Goal: Task Accomplishment & Management: Use online tool/utility

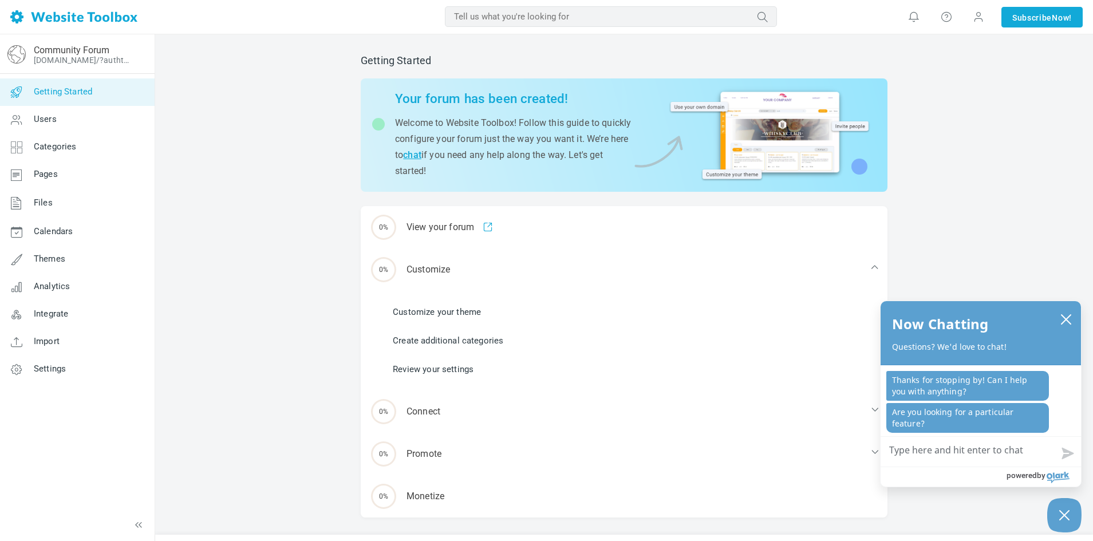
scroll to position [25, 0]
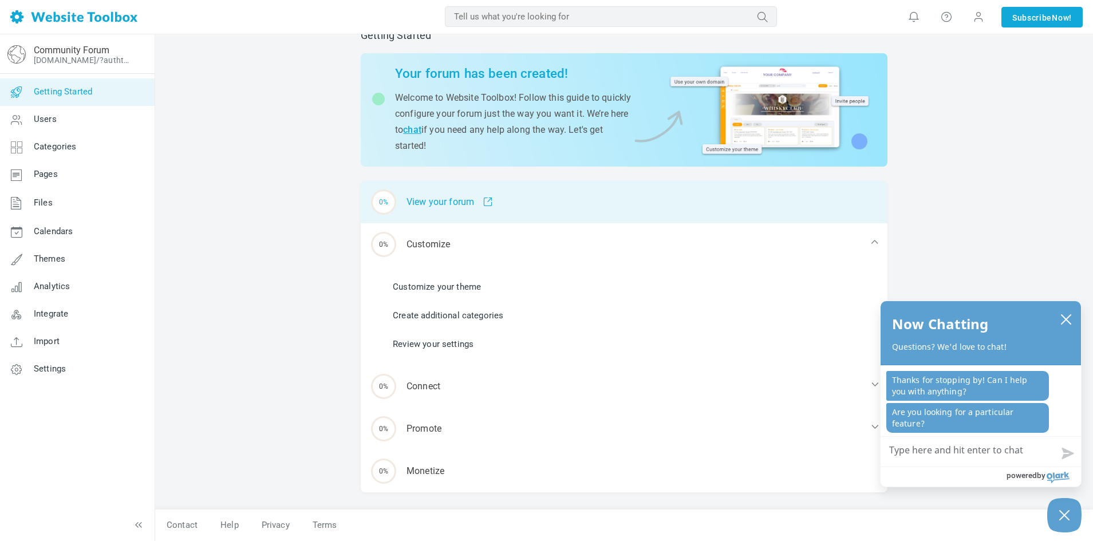
click at [436, 200] on div "0% View your forum" at bounding box center [624, 202] width 527 height 42
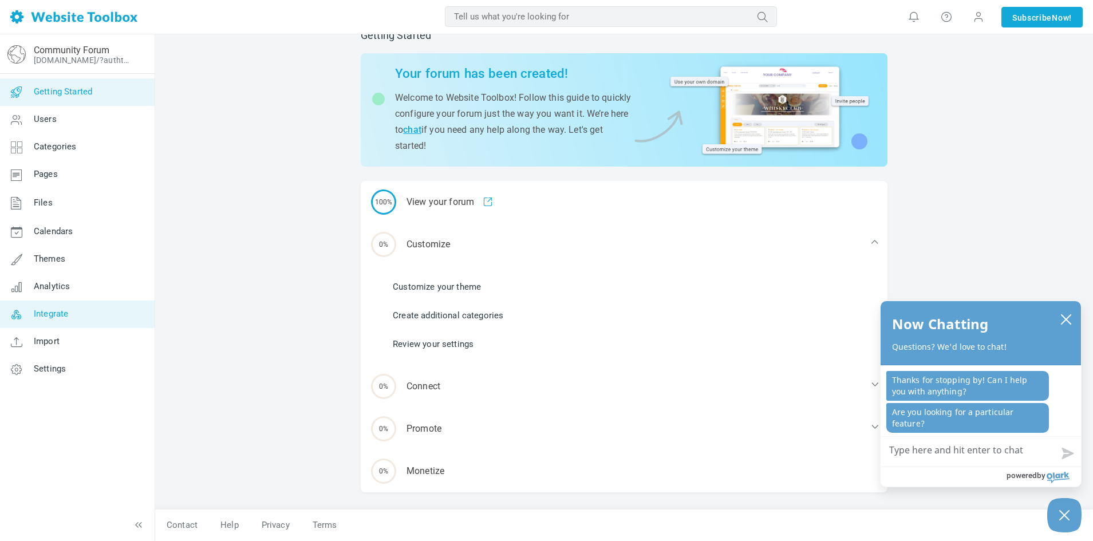
click at [44, 311] on span "Integrate" at bounding box center [51, 314] width 34 height 10
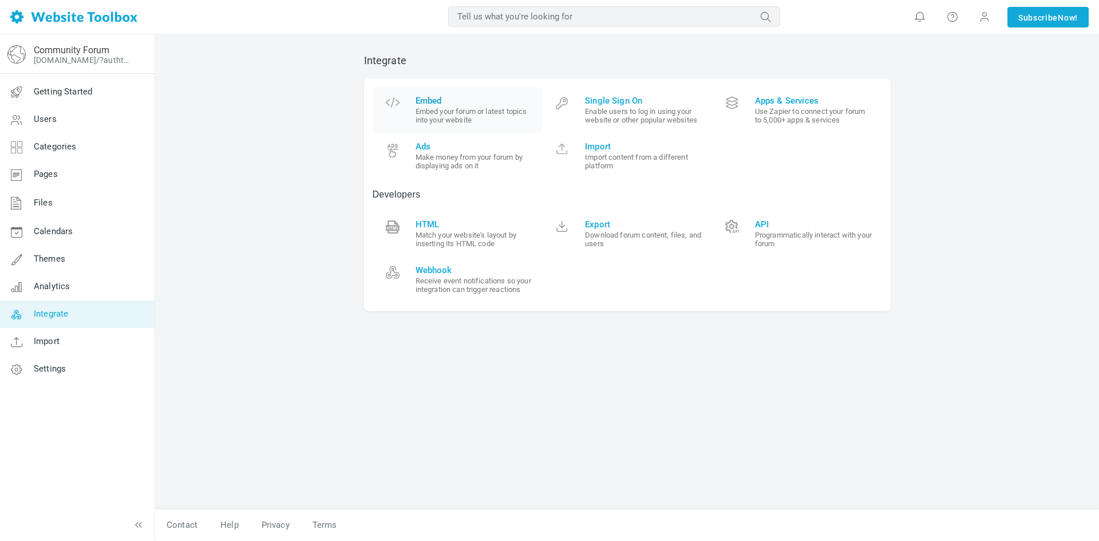
click at [452, 104] on span "Embed" at bounding box center [475, 101] width 119 height 10
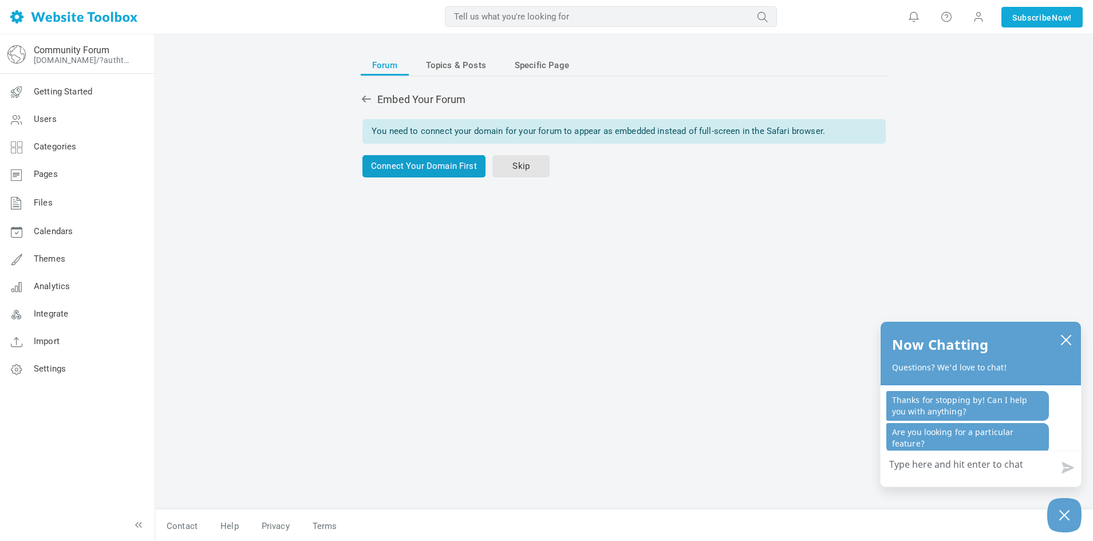
click at [439, 168] on link "Connect Your Domain First" at bounding box center [423, 166] width 123 height 22
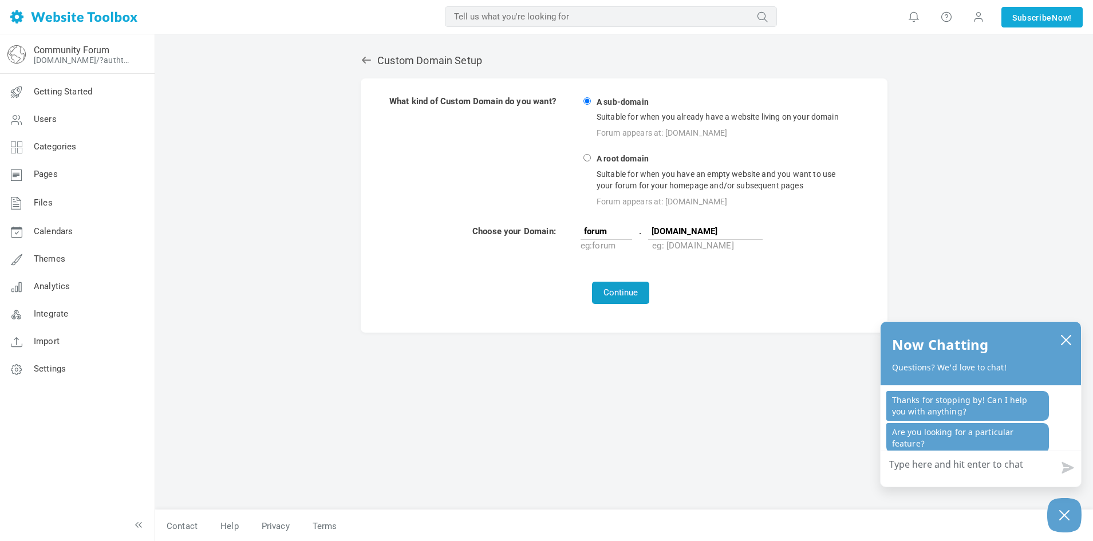
click at [617, 292] on button "Continue" at bounding box center [620, 293] width 57 height 22
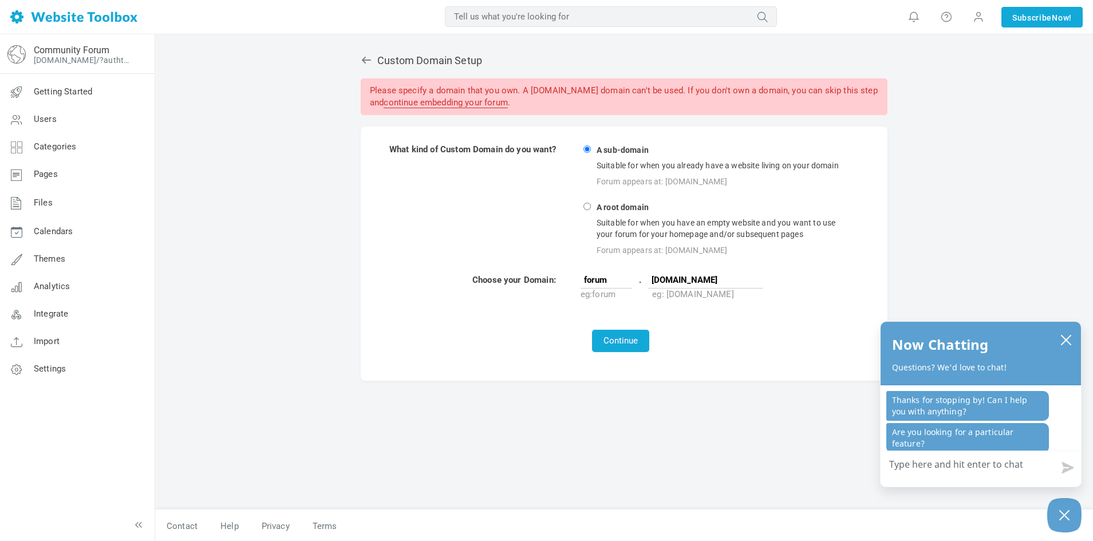
type input "squarespace.com"
drag, startPoint x: 751, startPoint y: 278, endPoint x: 629, endPoint y: 286, distance: 121.7
click at [629, 286] on td "forum . squarespace.com eg: forum eg: mysite.com" at bounding box center [716, 287] width 273 height 27
type input "https://earthworm-reindeer-yfxr.squarespace.com/"
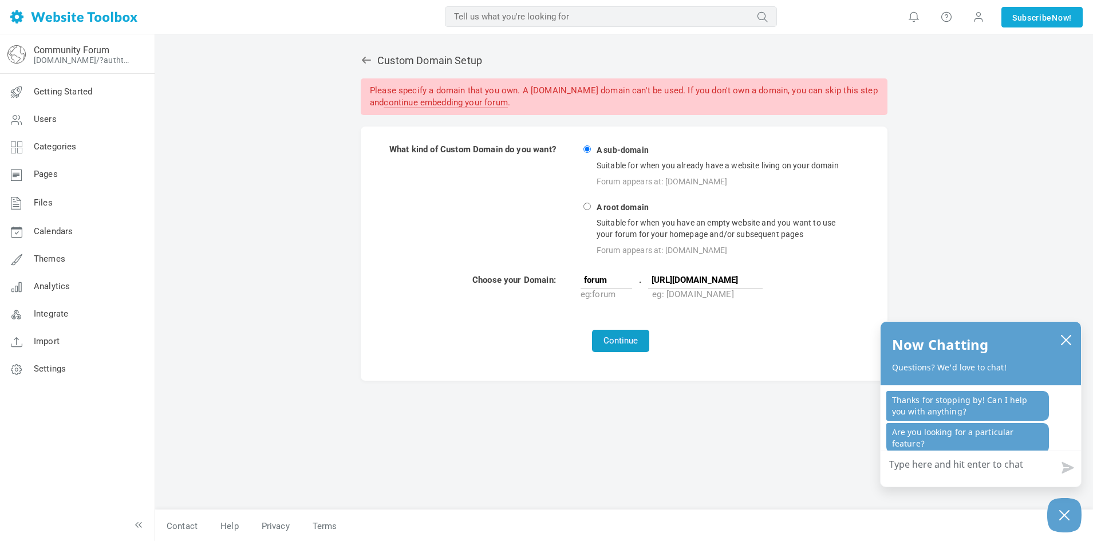
click at [618, 338] on button "Continue" at bounding box center [620, 341] width 57 height 22
click at [622, 336] on button "Continue" at bounding box center [620, 341] width 57 height 22
click at [507, 108] on link "continue embedding your forum" at bounding box center [446, 102] width 124 height 11
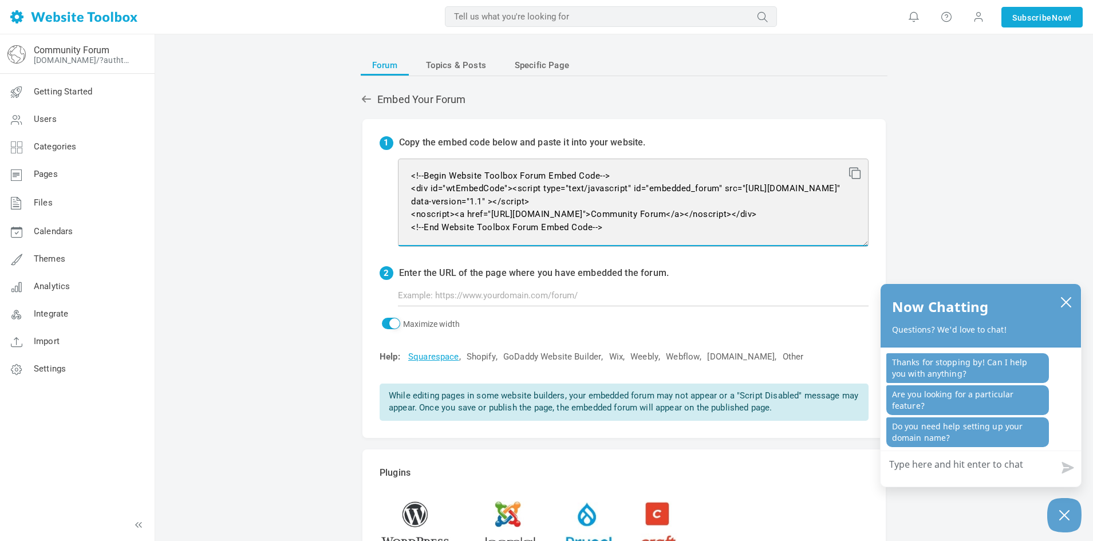
drag, startPoint x: 625, startPoint y: 238, endPoint x: 397, endPoint y: 163, distance: 239.9
click at [397, 163] on div "1 Copy the embed code below and paste it into your website. <!--Begin Website T…" at bounding box center [623, 278] width 523 height 319
